Goal: Task Accomplishment & Management: Manage account settings

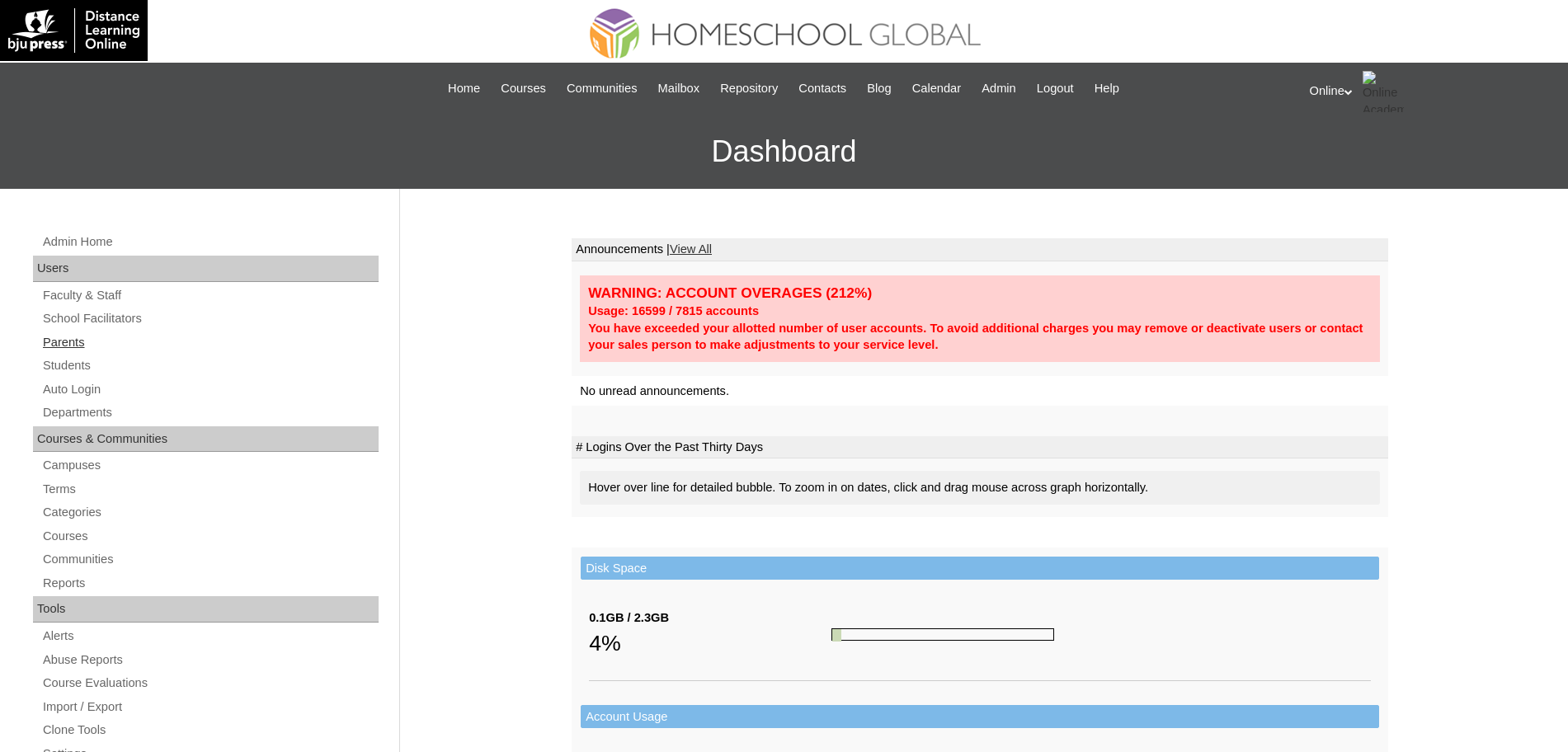
click at [102, 348] on link "Parents" at bounding box center [210, 342] width 338 height 21
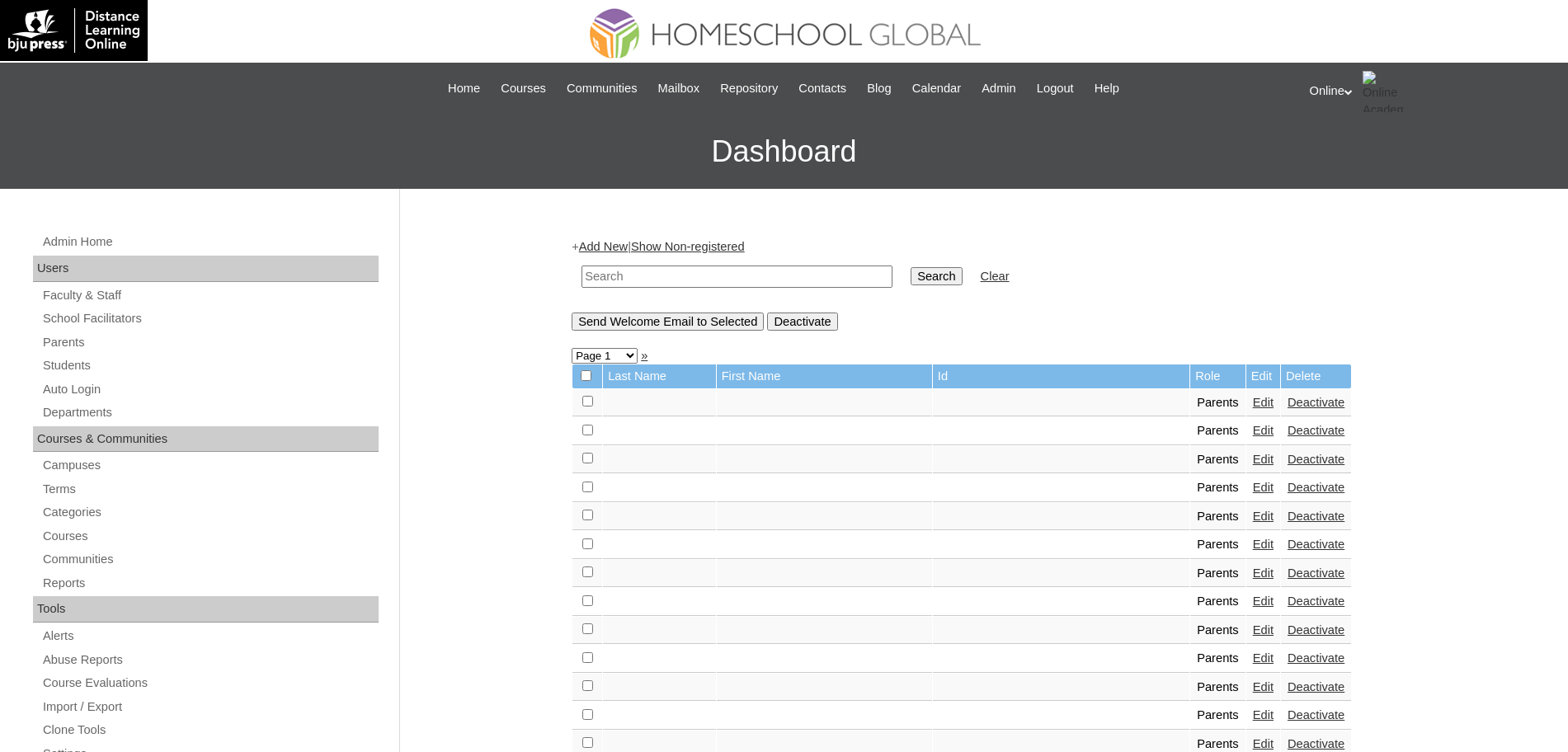
click at [691, 282] on input "text" at bounding box center [736, 277] width 311 height 23
type input "latorre"
click at [911, 267] on input "Search" at bounding box center [936, 276] width 51 height 18
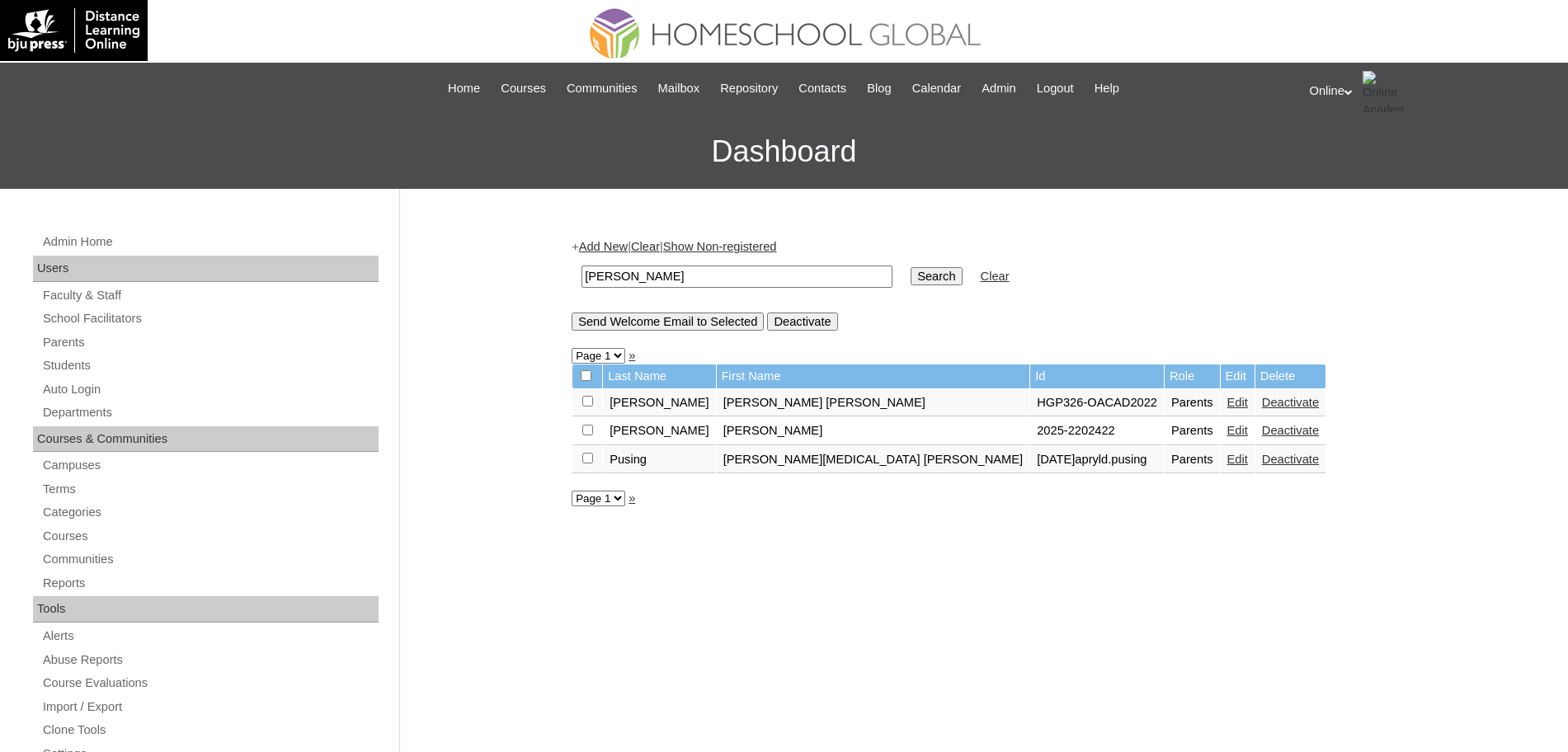
drag, startPoint x: 680, startPoint y: 283, endPoint x: 429, endPoint y: 282, distance: 251.0
click at [429, 282] on div "Admin Home Users Faculty & Staff School Facilitators Parents Students Auto Logi…" at bounding box center [784, 757] width 1568 height 1138
type input "kira"
click at [911, 267] on input "Search" at bounding box center [936, 276] width 51 height 18
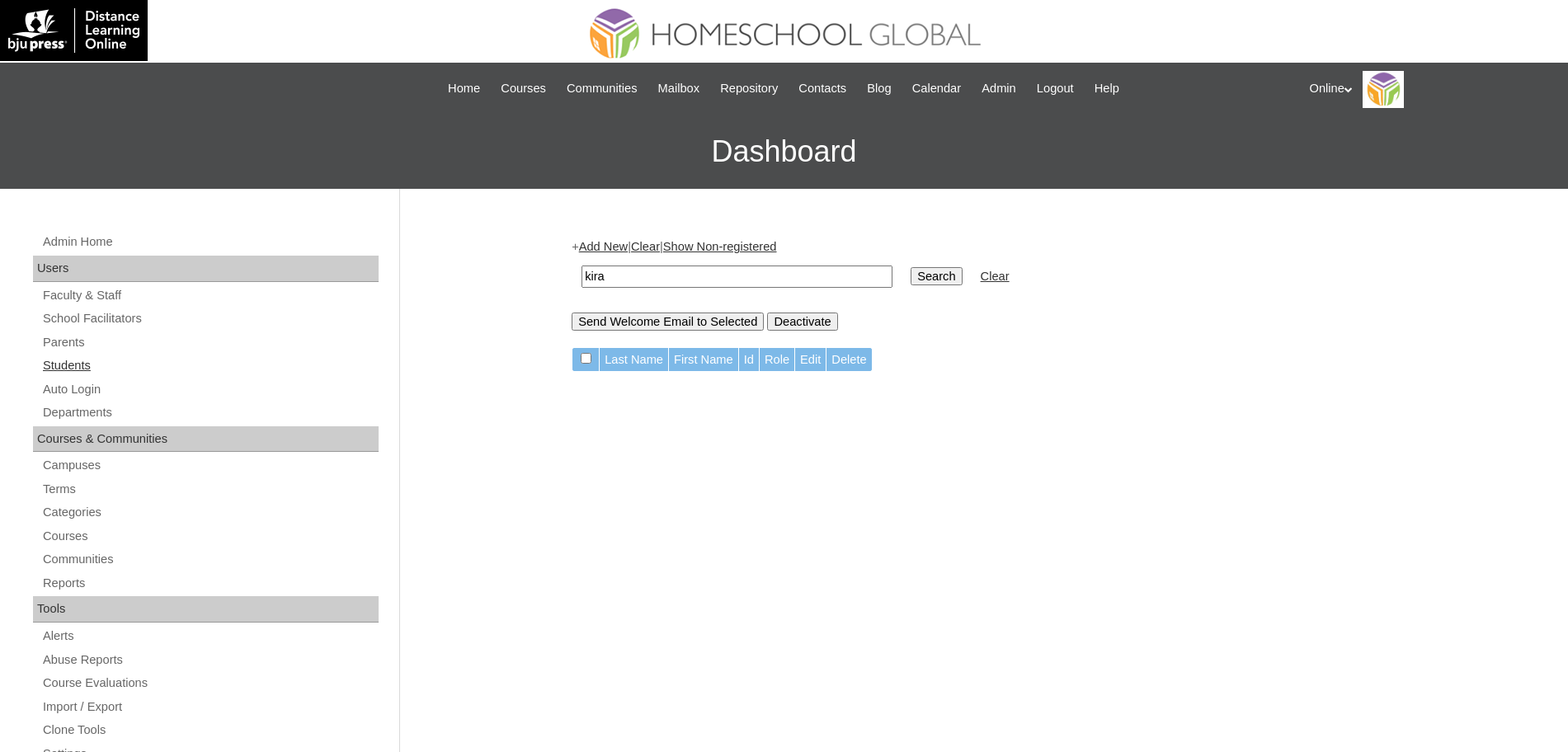
click at [74, 366] on link "Students" at bounding box center [210, 366] width 338 height 21
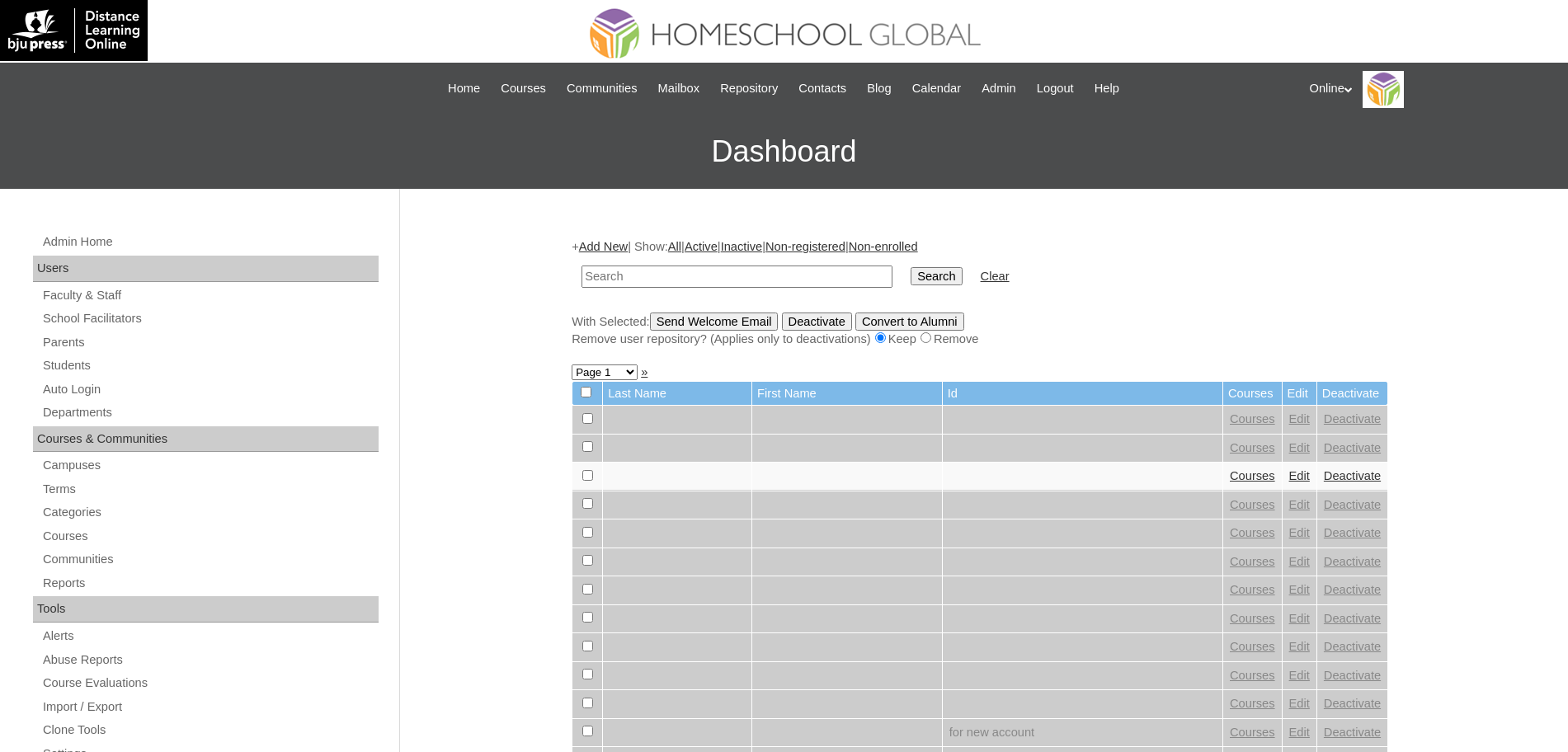
click at [724, 273] on input "text" at bounding box center [736, 277] width 311 height 23
type input "latorre"
click at [911, 267] on input "Search" at bounding box center [936, 276] width 51 height 18
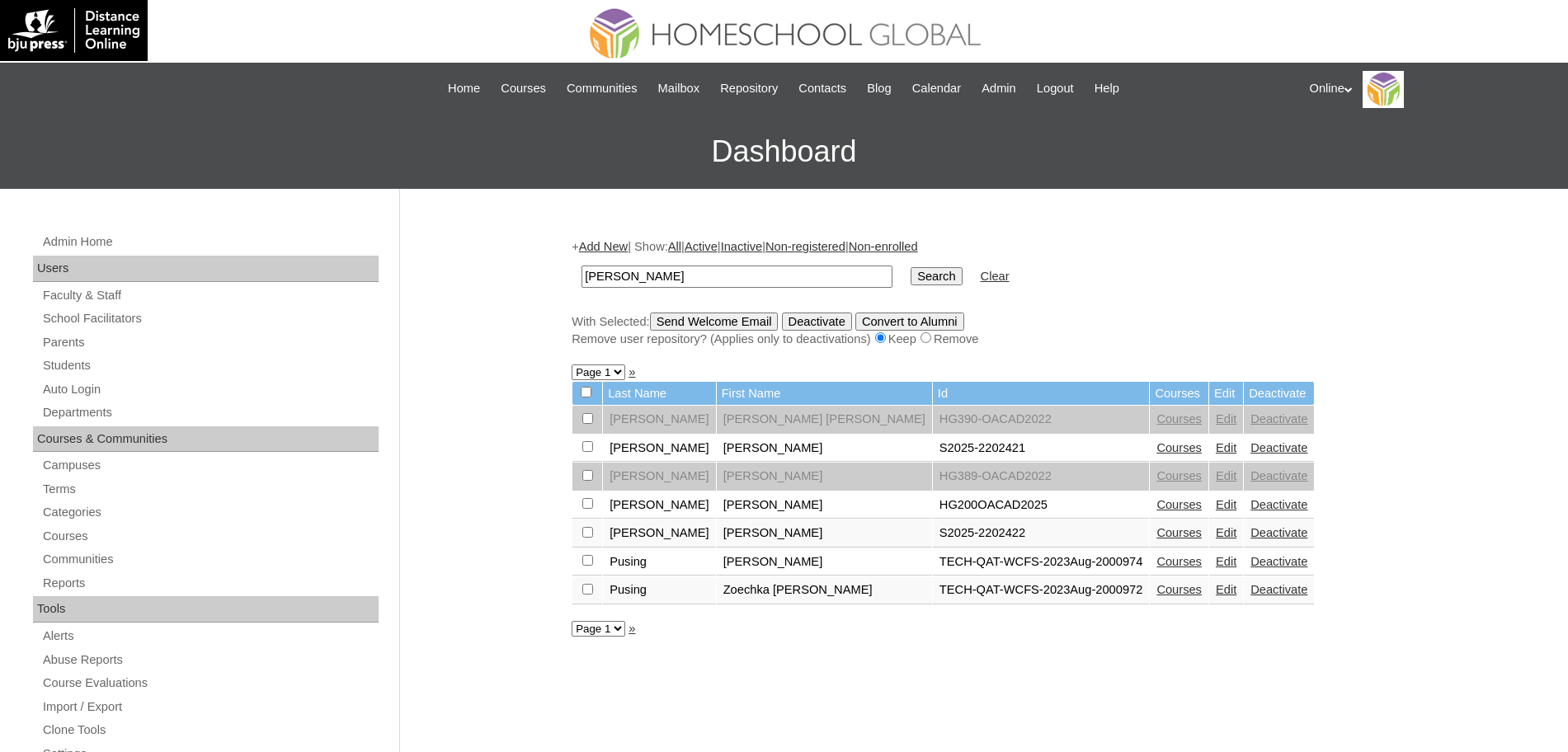
click at [1216, 504] on link "Edit" at bounding box center [1226, 505] width 21 height 14
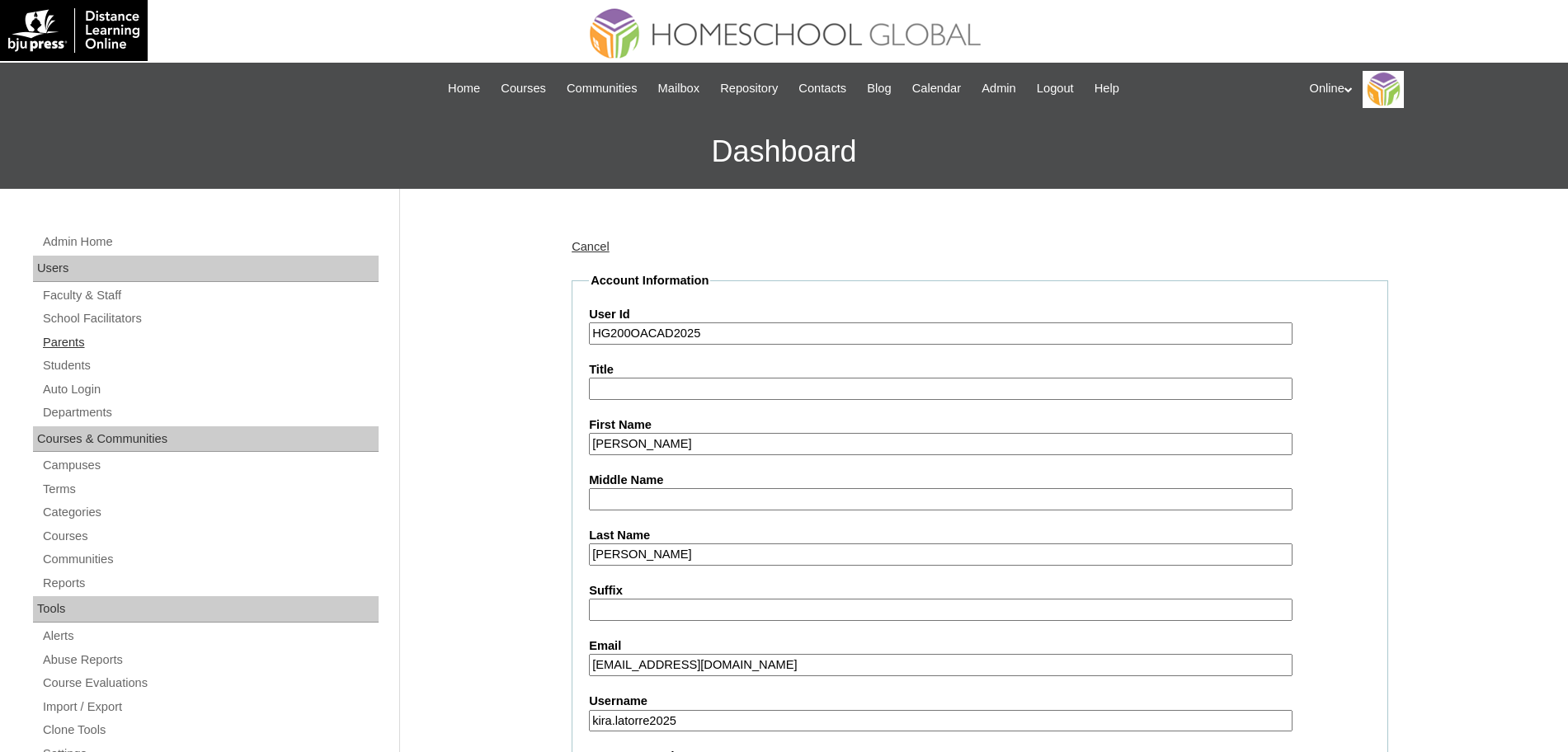
click at [85, 350] on link "Parents" at bounding box center [210, 342] width 338 height 21
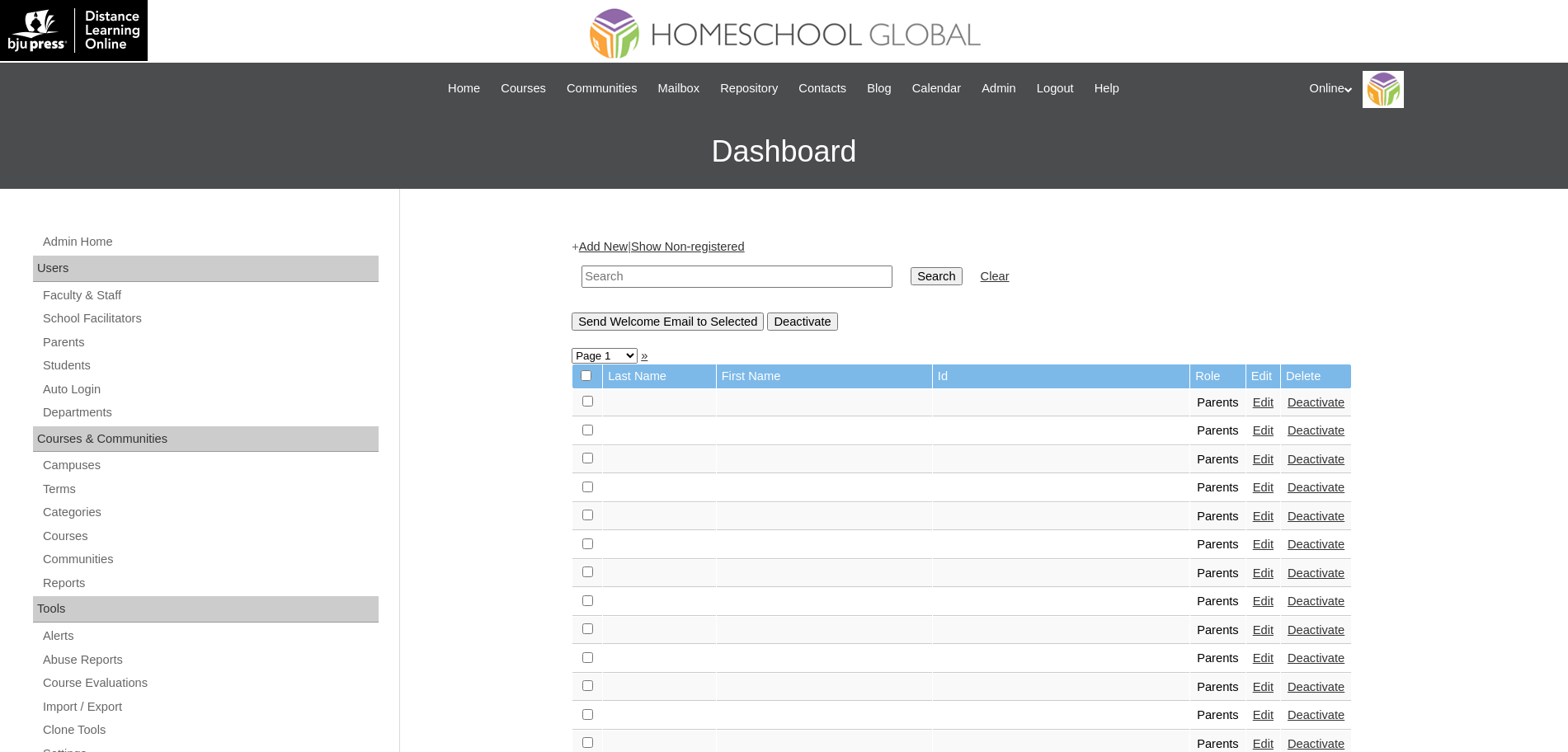
click at [684, 276] on input "text" at bounding box center [736, 277] width 311 height 23
type input "[PERSON_NAME]"
click at [911, 267] on input "Search" at bounding box center [936, 276] width 51 height 18
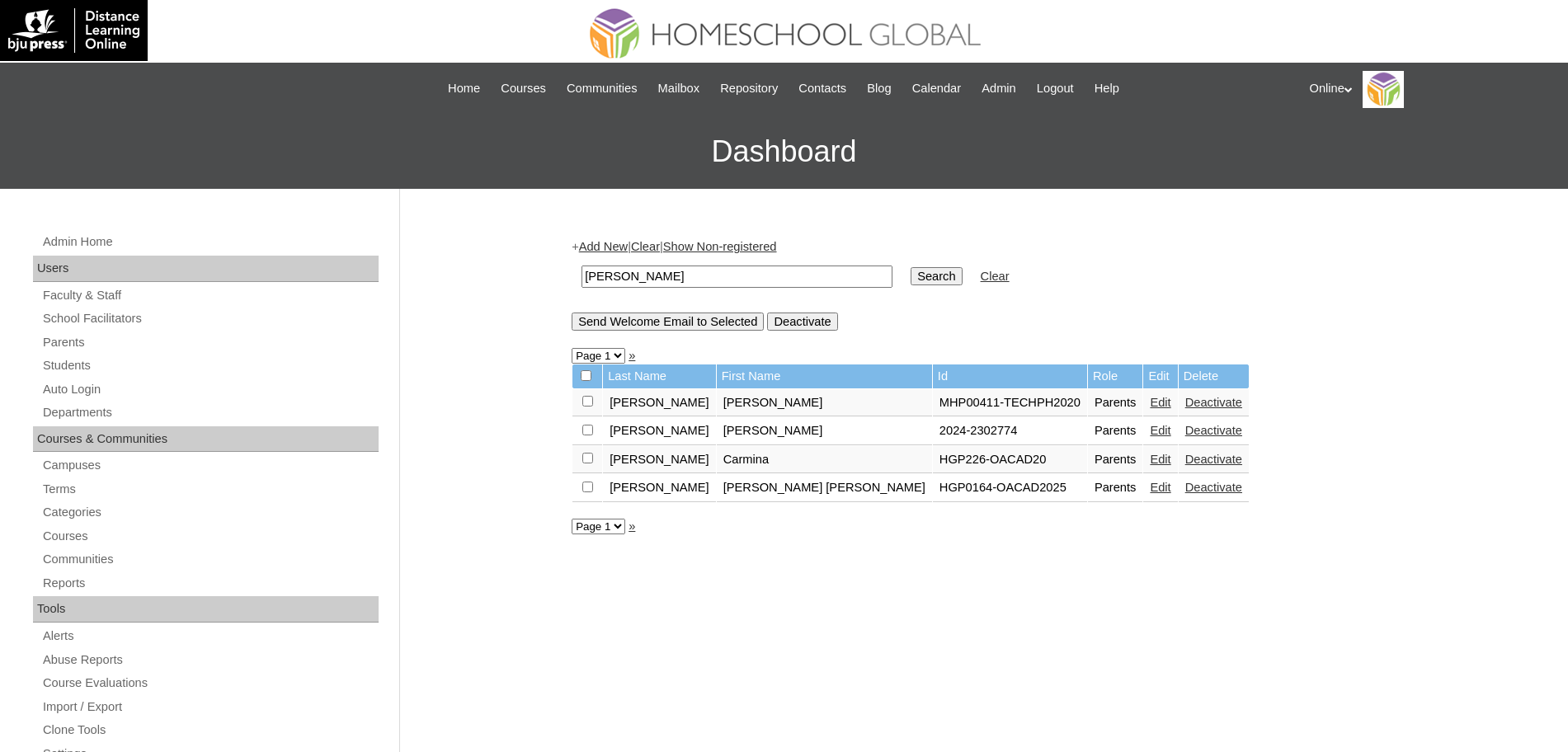
click at [1149, 489] on link "Edit" at bounding box center [1159, 488] width 21 height 14
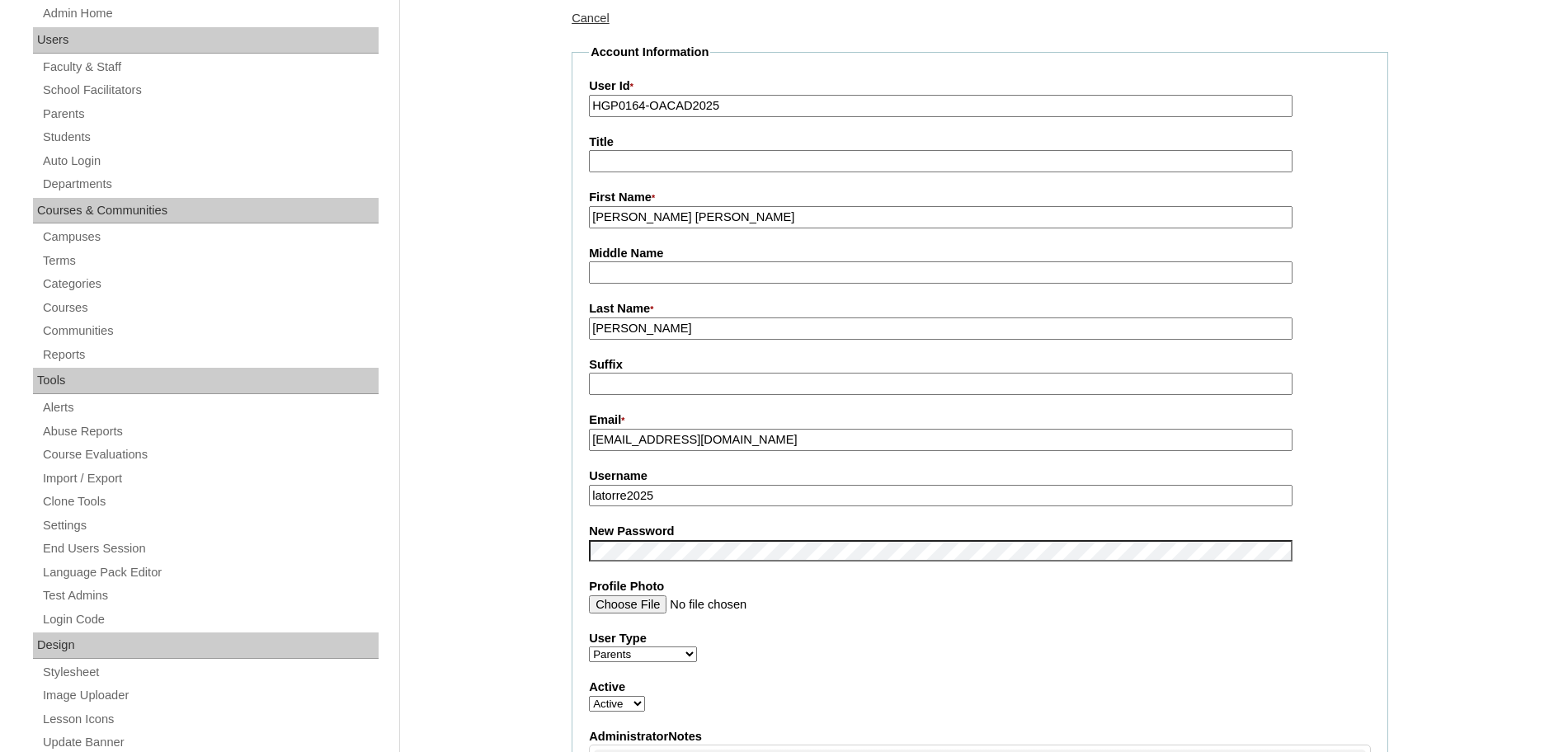
scroll to position [231, 0]
click at [1030, 609] on input "Profile Photo" at bounding box center [941, 602] width 704 height 18
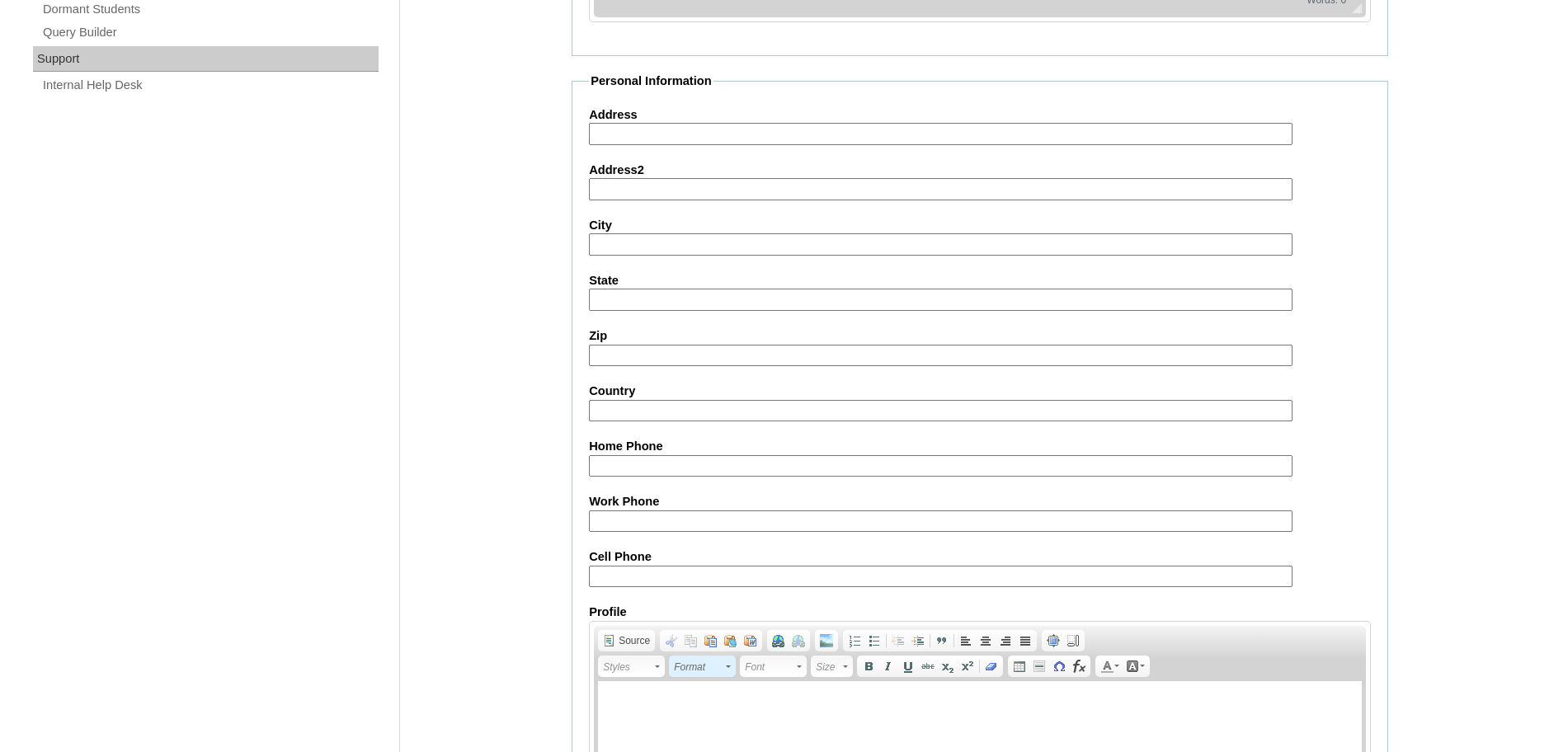
scroll to position [1415, 0]
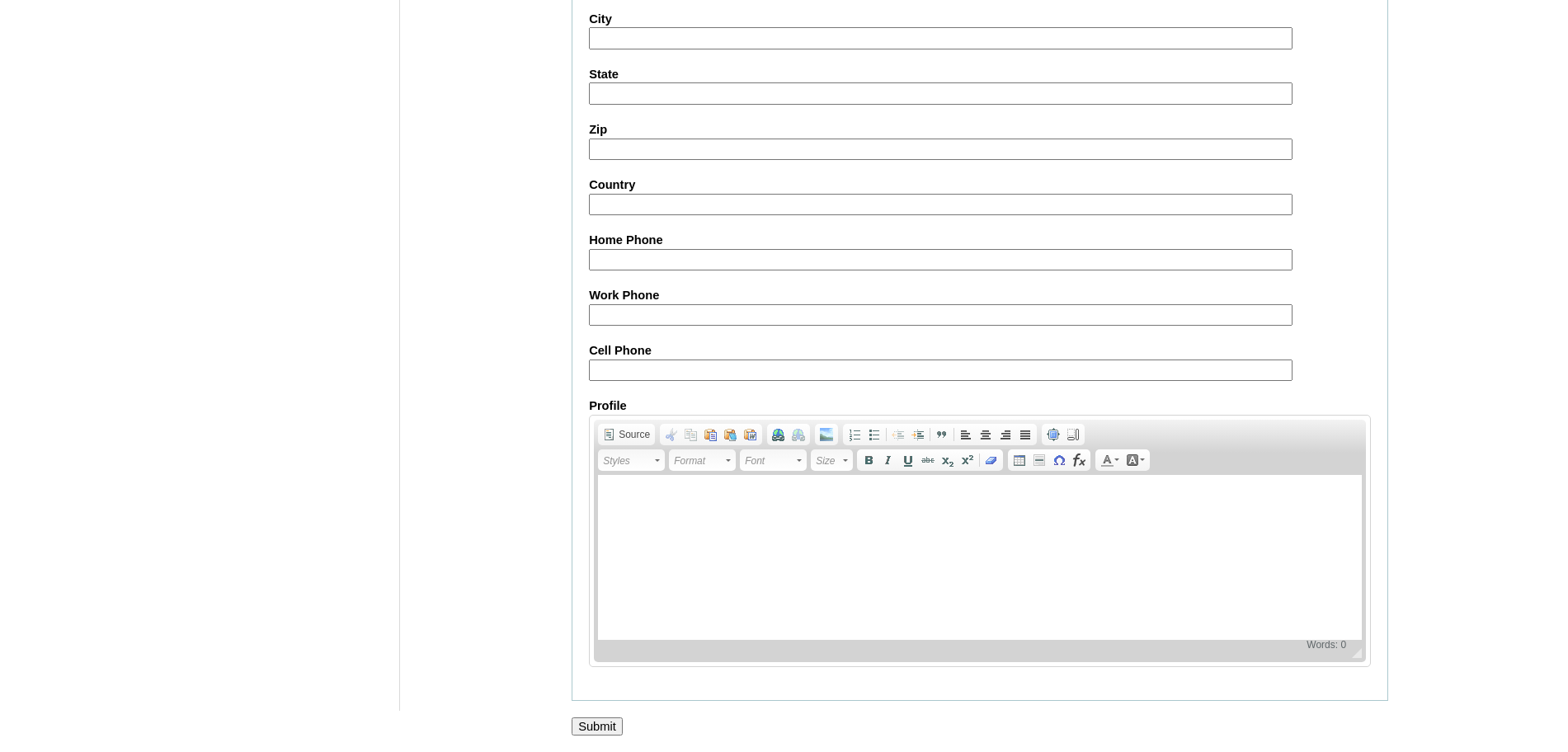
click at [581, 732] on input "Submit" at bounding box center [597, 727] width 51 height 18
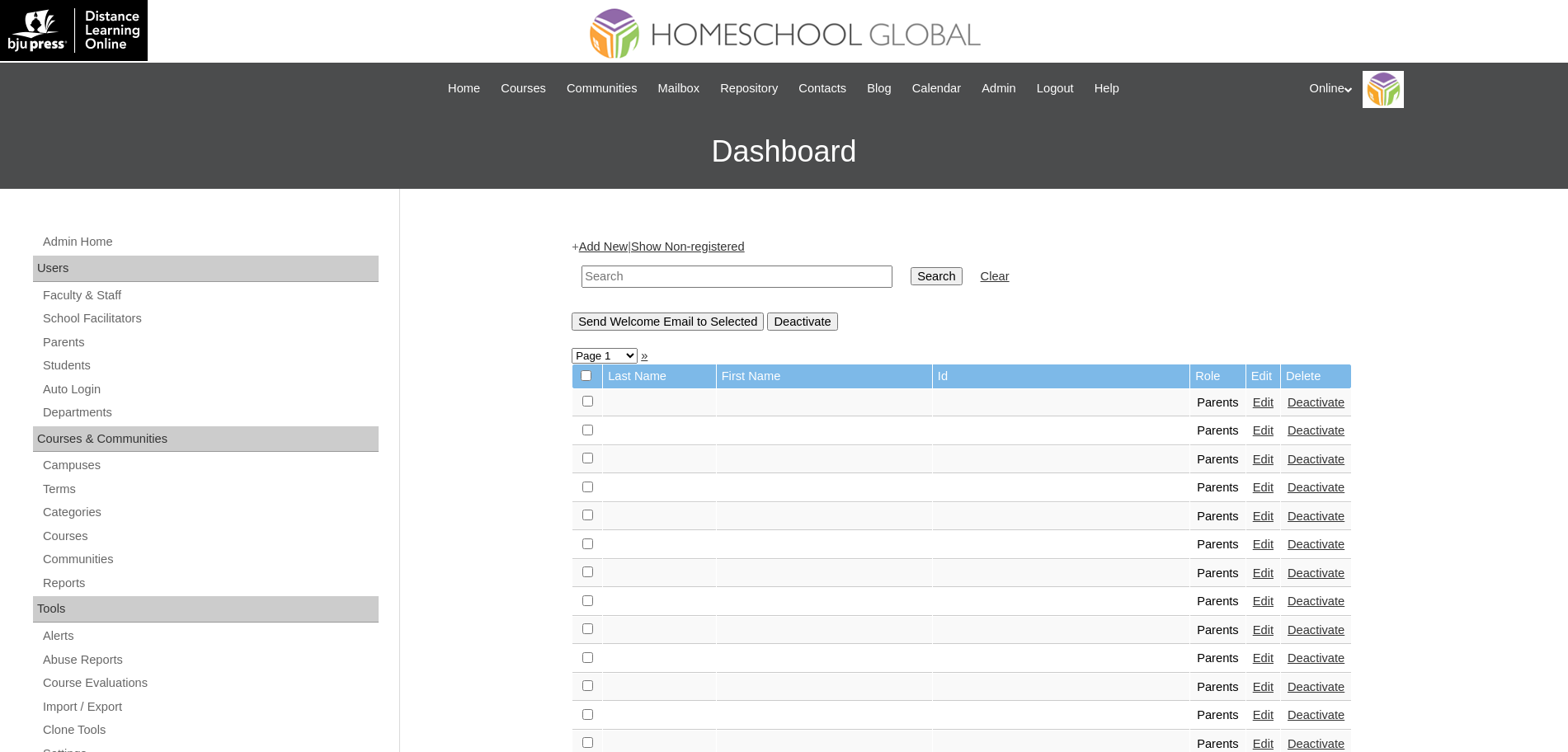
click at [809, 283] on input "text" at bounding box center [736, 277] width 311 height 23
click at [117, 361] on link "Students" at bounding box center [210, 366] width 338 height 21
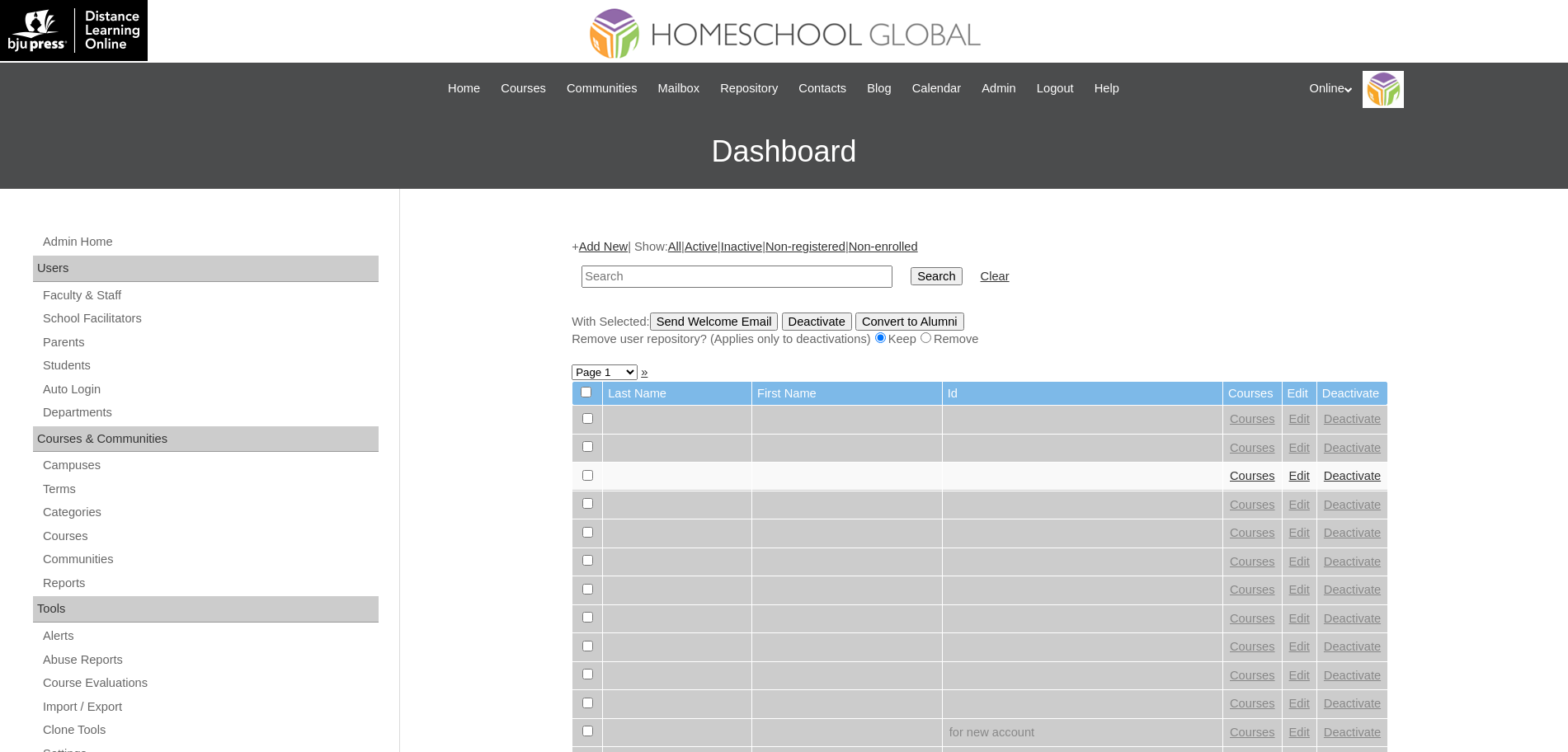
click at [685, 271] on input "text" at bounding box center [736, 277] width 311 height 23
type input "[PERSON_NAME]"
click at [911, 267] on input "Search" at bounding box center [936, 276] width 51 height 18
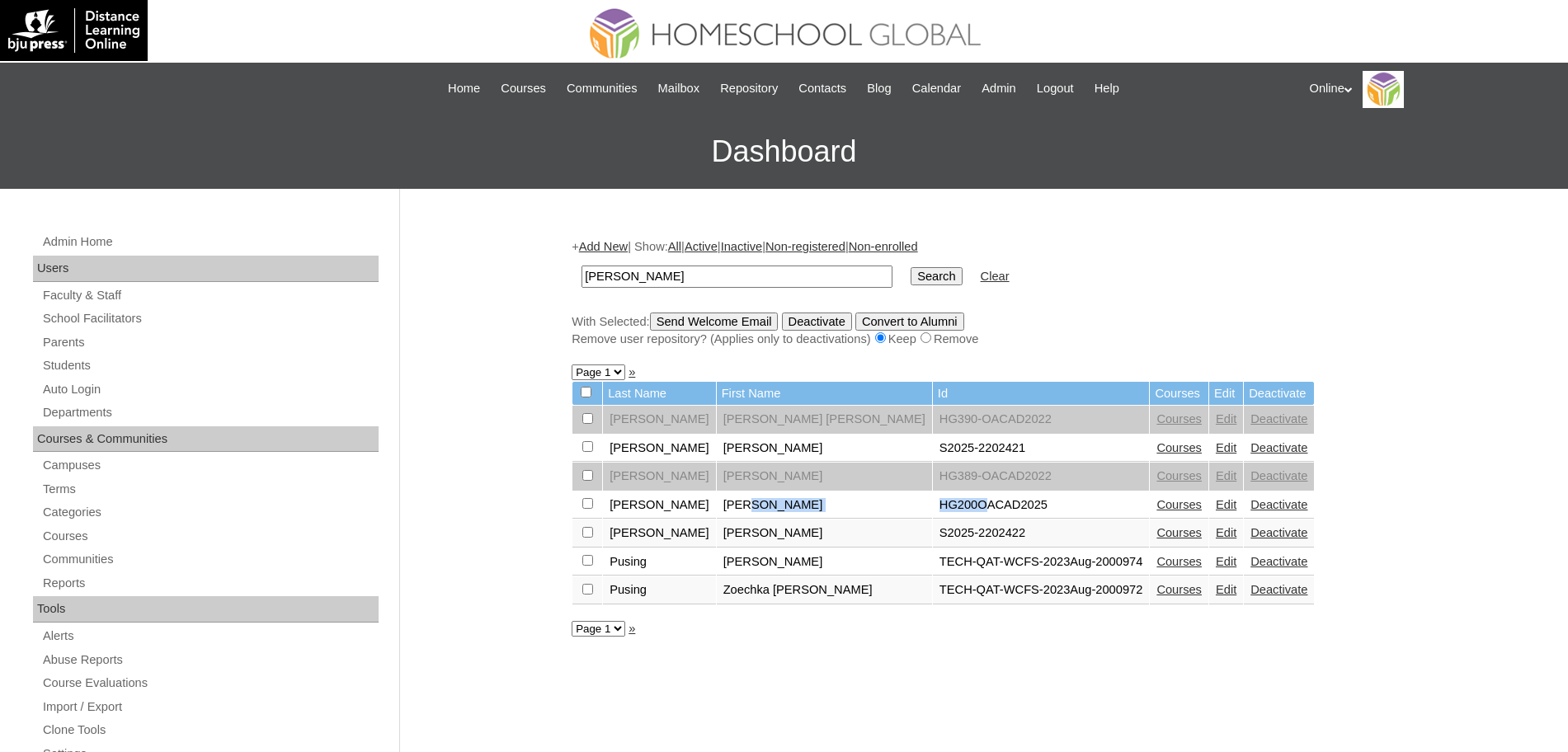
drag, startPoint x: 705, startPoint y: 510, endPoint x: 986, endPoint y: 517, distance: 281.1
click at [986, 517] on tr "[PERSON_NAME] [PERSON_NAME] HG200OACAD2025 Courses Edit Deactivate" at bounding box center [942, 505] width 742 height 28
click at [1216, 502] on link "Edit" at bounding box center [1226, 505] width 21 height 14
